Goal: Transaction & Acquisition: Purchase product/service

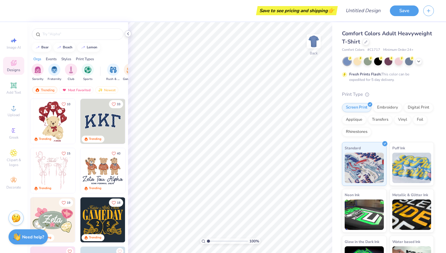
click at [126, 33] on icon at bounding box center [128, 33] width 5 height 5
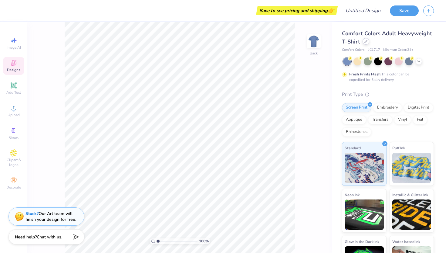
click at [368, 41] on div at bounding box center [366, 41] width 7 height 7
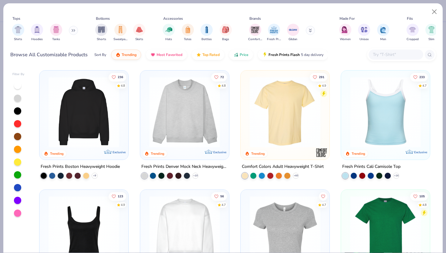
click at [162, 97] on img at bounding box center [184, 111] width 77 height 71
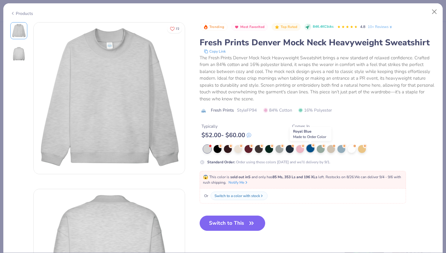
click at [223, 147] on circle at bounding box center [221, 146] width 4 height 4
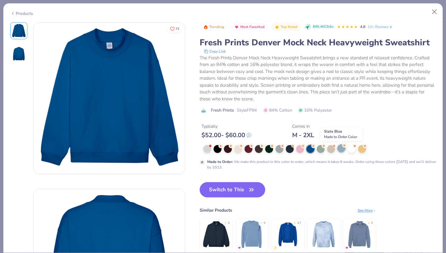
click at [340, 149] on div at bounding box center [342, 148] width 8 height 8
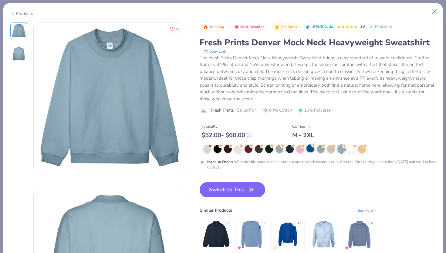
click at [312, 150] on div at bounding box center [311, 148] width 8 height 8
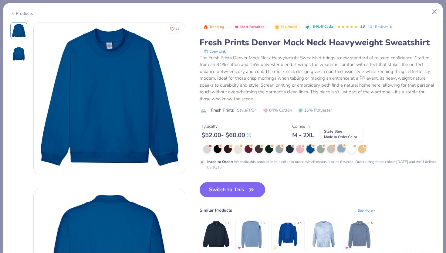
click at [345, 149] on div at bounding box center [342, 148] width 8 height 8
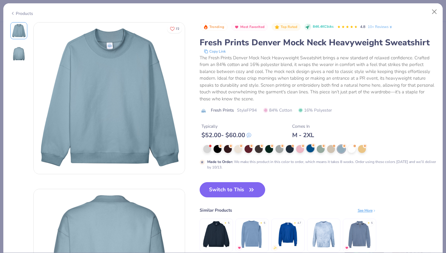
click at [312, 149] on div at bounding box center [311, 148] width 8 height 8
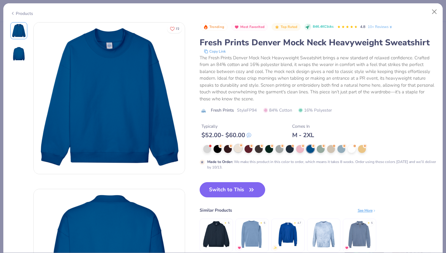
click at [239, 151] on div at bounding box center [238, 148] width 8 height 8
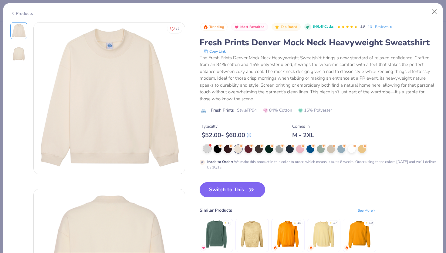
click at [208, 149] on div at bounding box center [207, 148] width 8 height 8
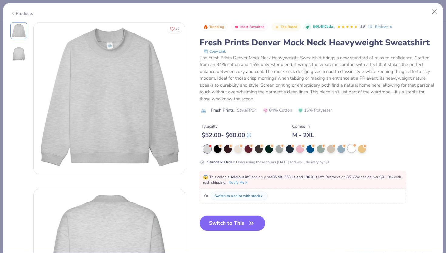
click at [351, 145] on div at bounding box center [352, 148] width 8 height 8
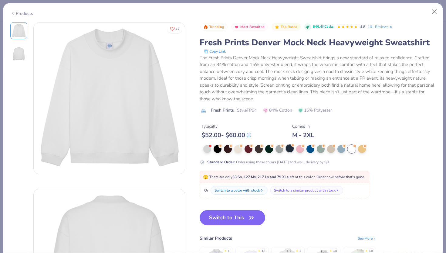
click at [287, 149] on div at bounding box center [290, 148] width 8 height 8
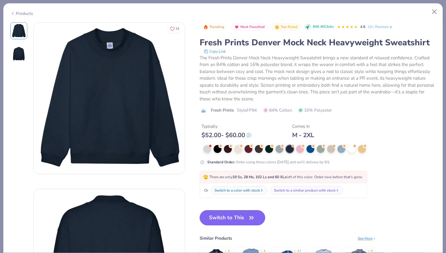
click at [240, 217] on button "Switch to This" at bounding box center [233, 217] width 66 height 15
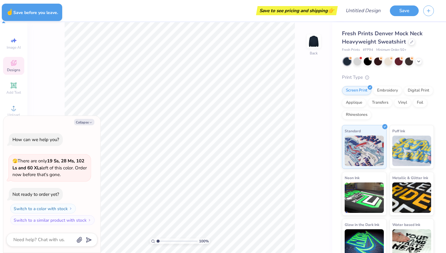
type textarea "x"
